Goal: Check status: Check status

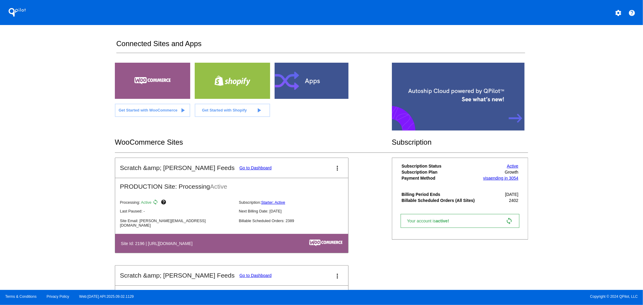
click at [220, 165] on mat-card-title "Scratch &amp; [PERSON_NAME] Feeds Go to Dashboard" at bounding box center [196, 167] width 152 height 7
click at [239, 169] on link "Go to Dashboard" at bounding box center [255, 167] width 32 height 5
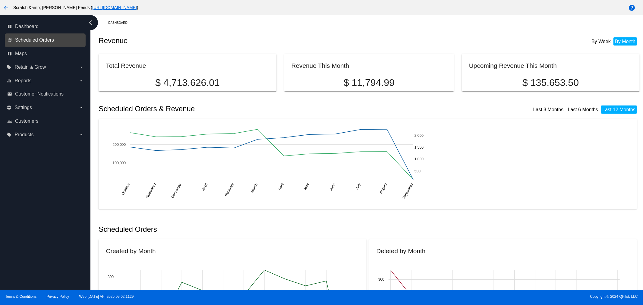
click at [27, 37] on span "Scheduled Orders" at bounding box center [34, 39] width 39 height 5
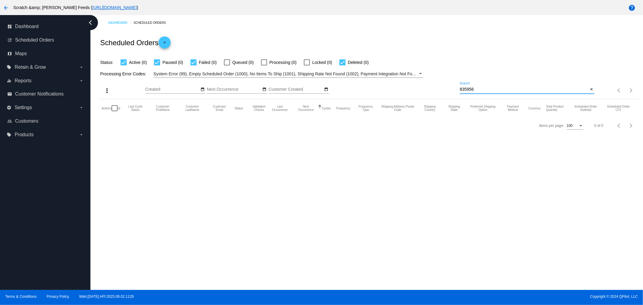
drag, startPoint x: 477, startPoint y: 90, endPoint x: 452, endPoint y: 89, distance: 25.6
click at [452, 89] on div "more_vert Sep Jan Feb Mar [DATE]" at bounding box center [369, 88] width 541 height 21
type input "626354"
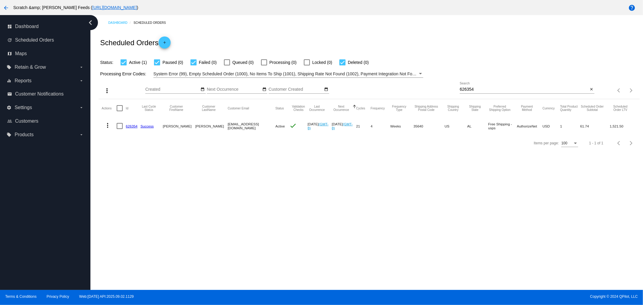
click at [131, 124] on link "626354" at bounding box center [132, 126] width 12 height 4
